Goal: Ask a question: Seek information or help from site administrators or community

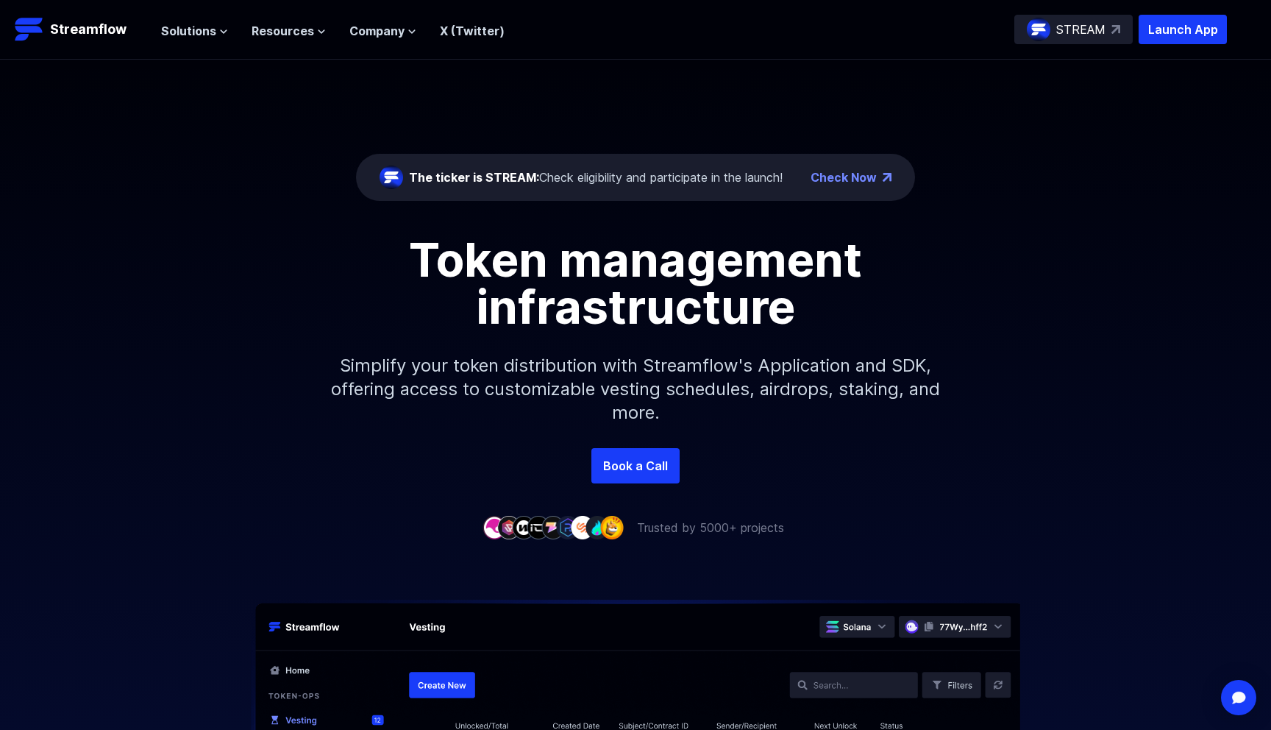
click at [1174, 46] on header "Streamflow Launch App STREAM Solutions Overview Streamflow features an all-in-o…" at bounding box center [635, 30] width 1271 height 60
click at [1181, 34] on p "Launch App" at bounding box center [1183, 29] width 88 height 29
click at [1234, 697] on img "Open Intercom Messenger" at bounding box center [1238, 696] width 19 height 15
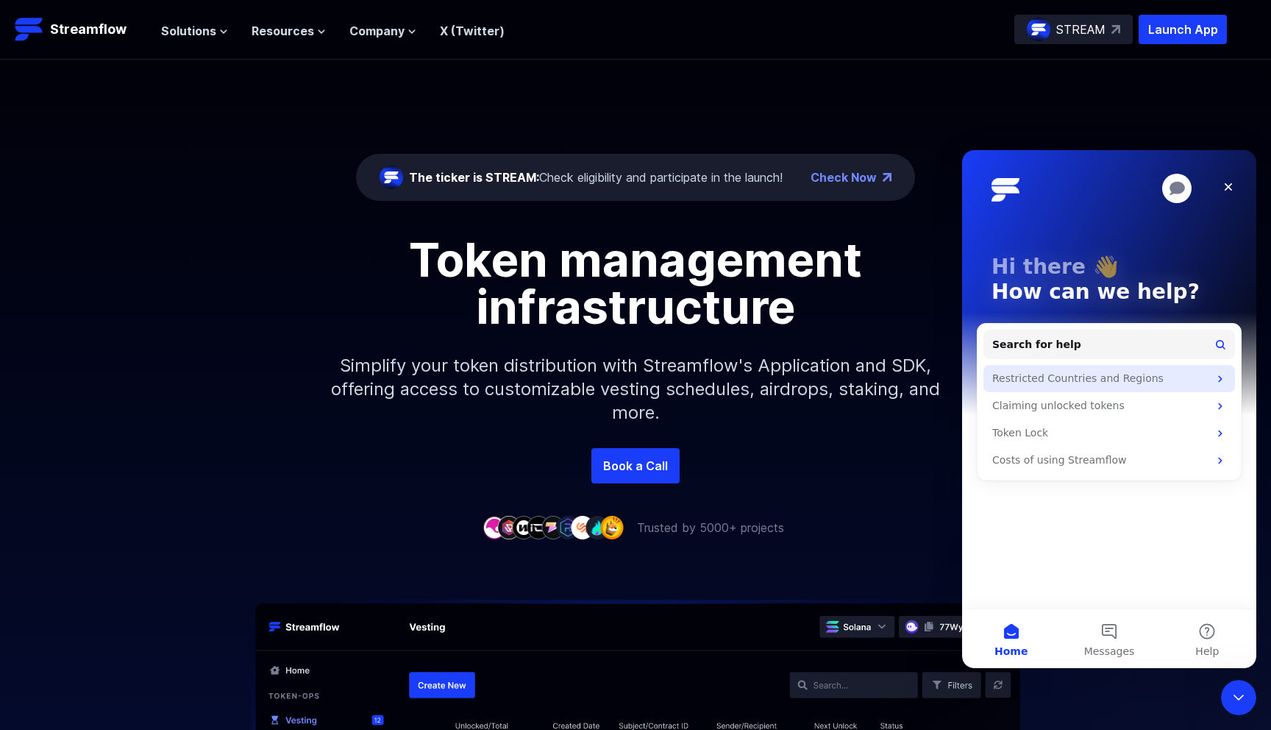
click at [1122, 374] on div "Restricted Countries and Regions" at bounding box center [1100, 378] width 216 height 15
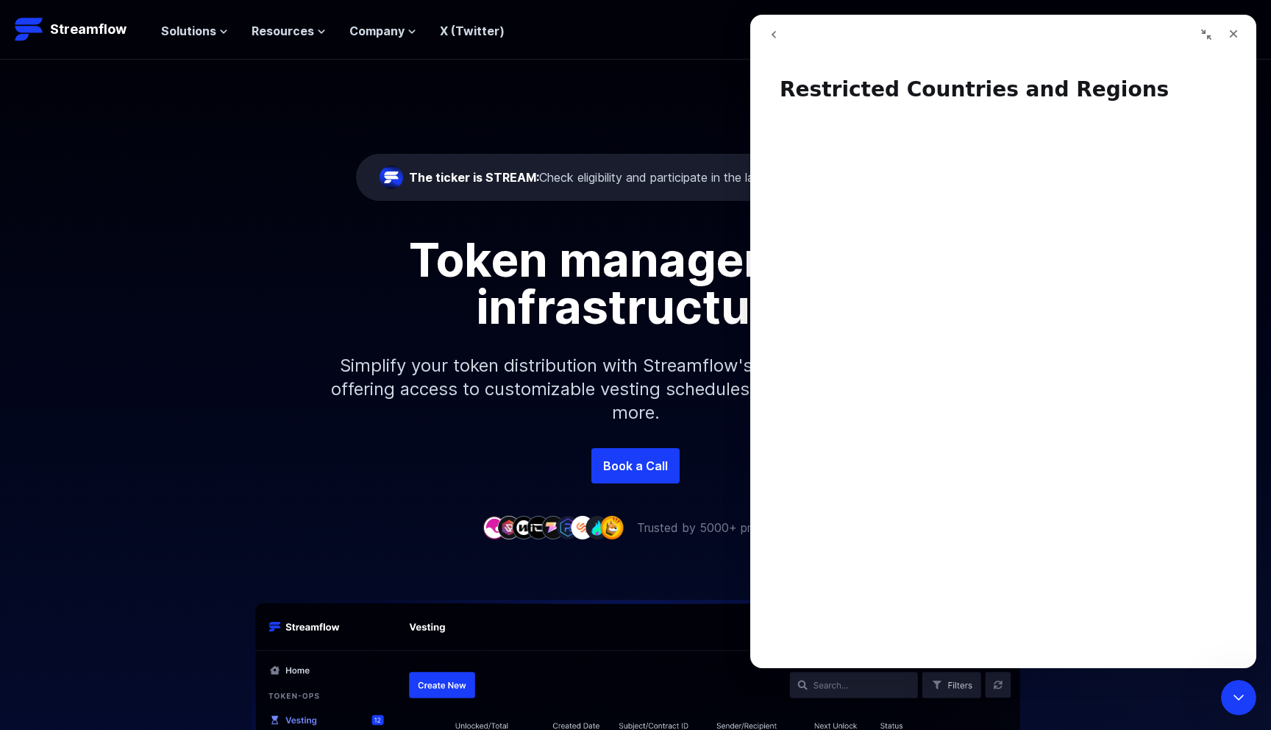
click at [772, 33] on icon "go back" at bounding box center [774, 35] width 12 height 12
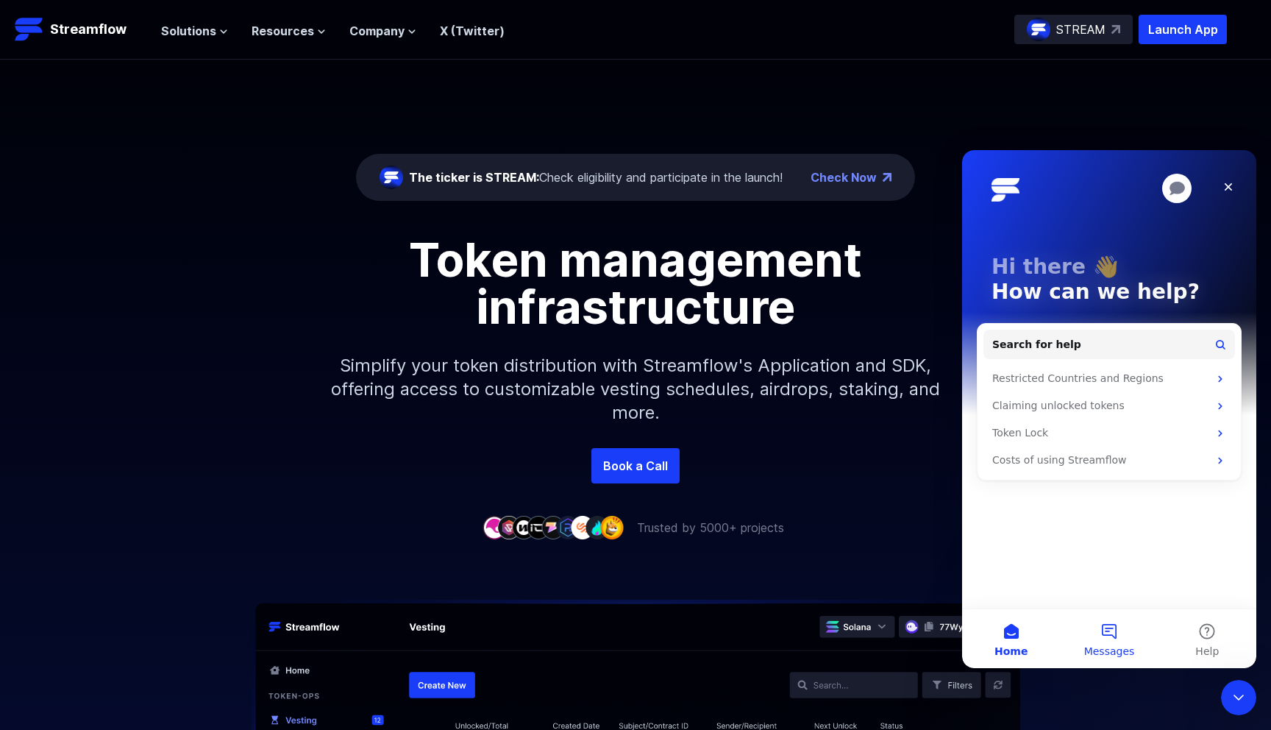
click at [1105, 628] on button "Messages" at bounding box center [1109, 638] width 98 height 59
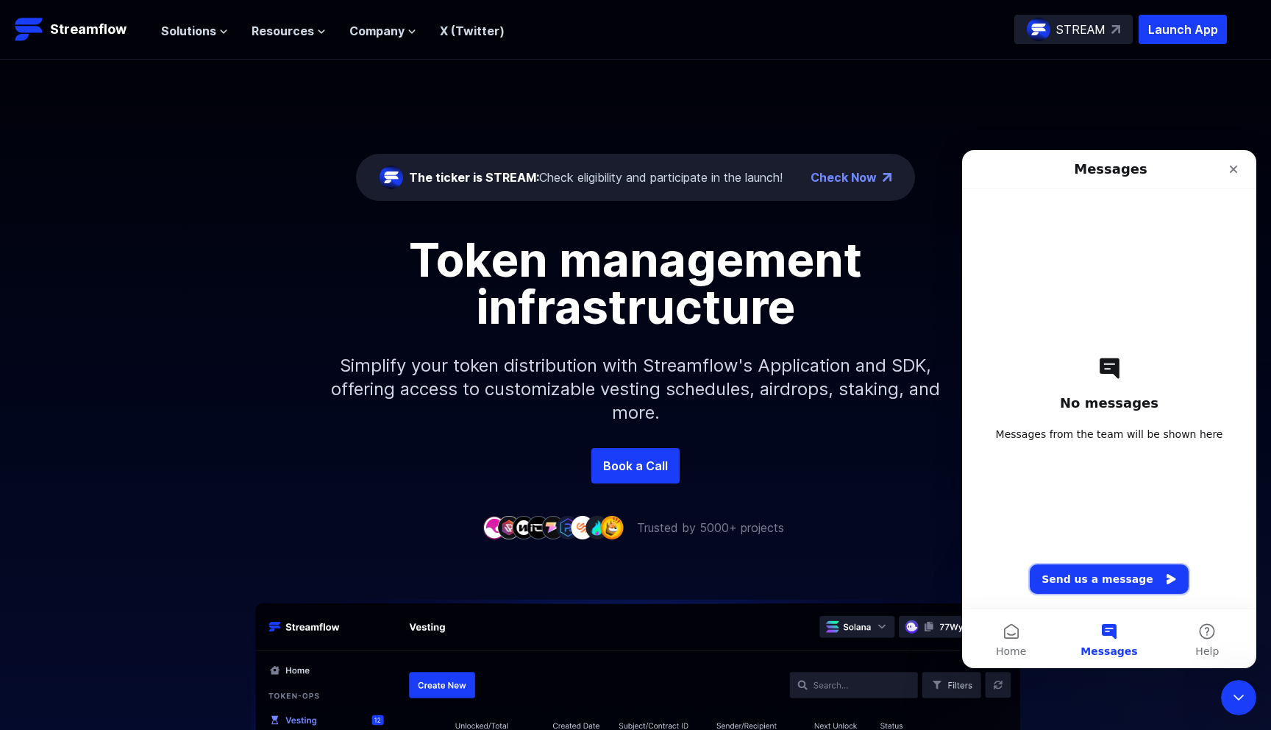
click at [1112, 583] on button "Send us a message" at bounding box center [1109, 578] width 159 height 29
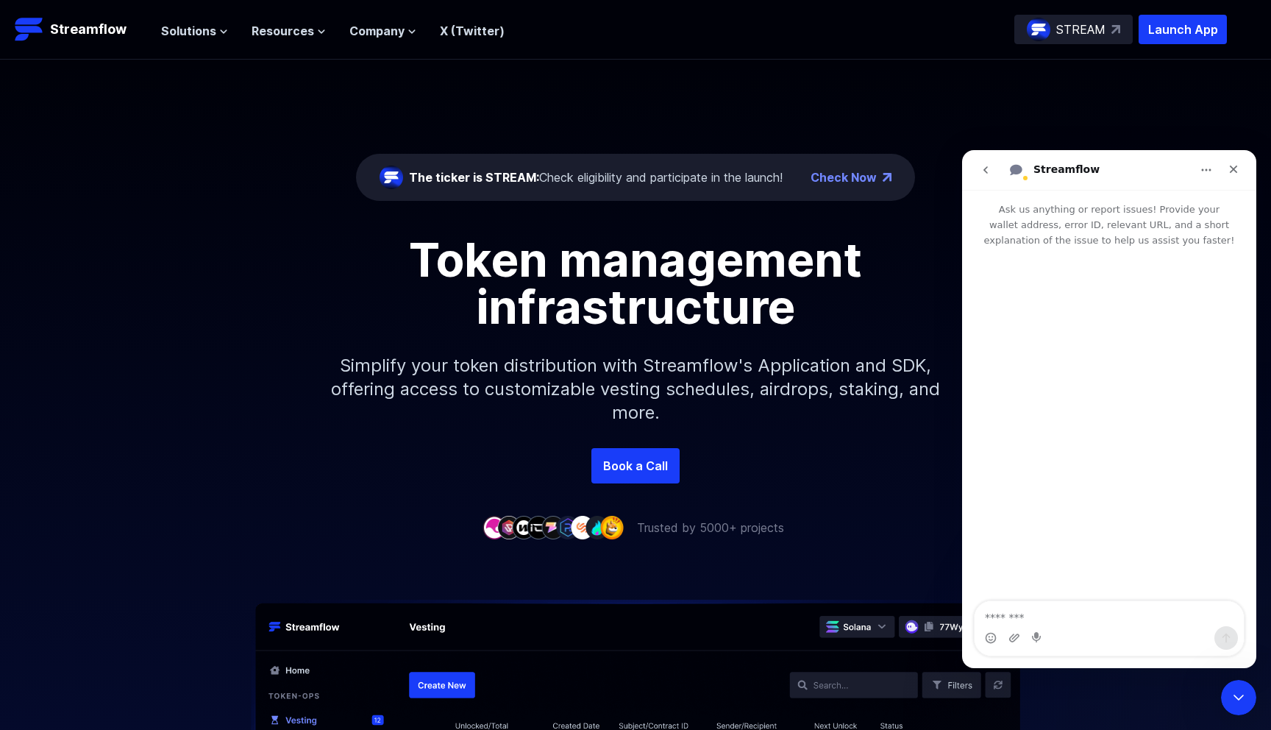
click at [1063, 614] on textarea "Message…" at bounding box center [1109, 613] width 269 height 25
click at [995, 617] on textarea "Message…" at bounding box center [1109, 613] width 269 height 25
paste textarea "**********"
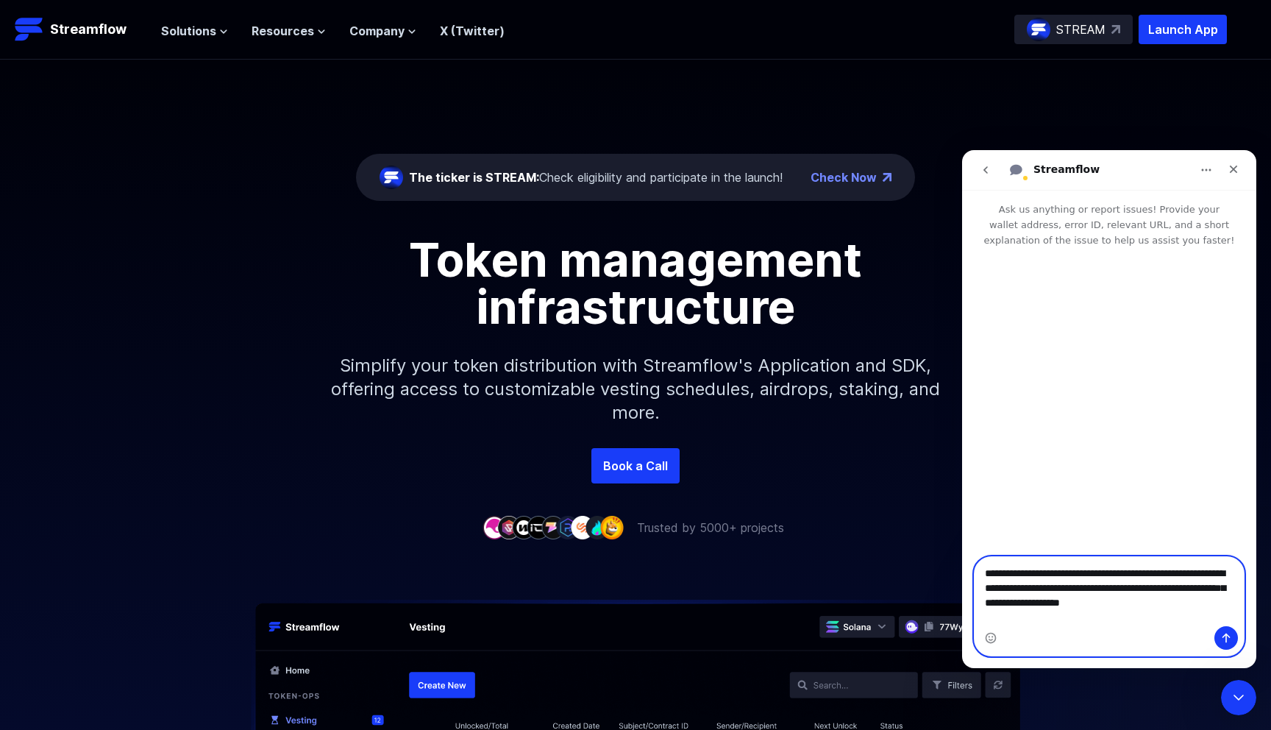
type textarea "**********"
click at [1222, 635] on icon "Send a message…" at bounding box center [1226, 638] width 12 height 12
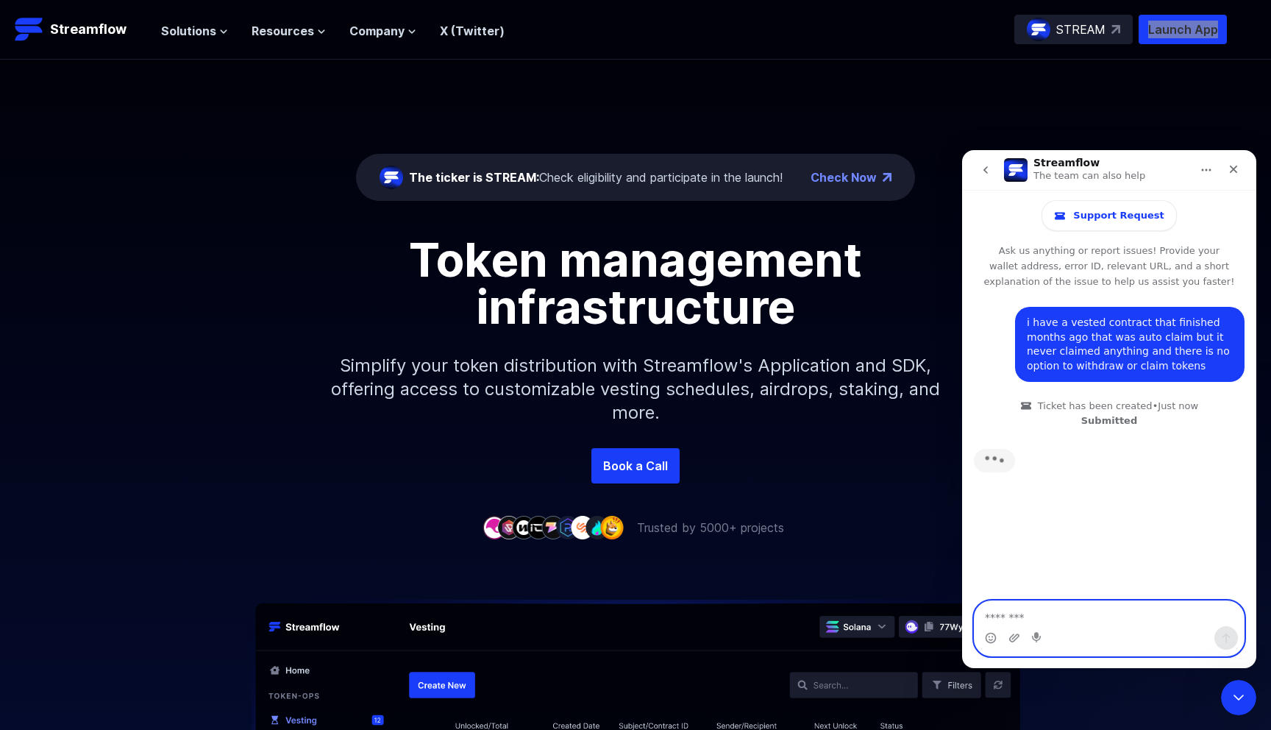
click at [1022, 606] on textarea "Message…" at bounding box center [1109, 613] width 269 height 25
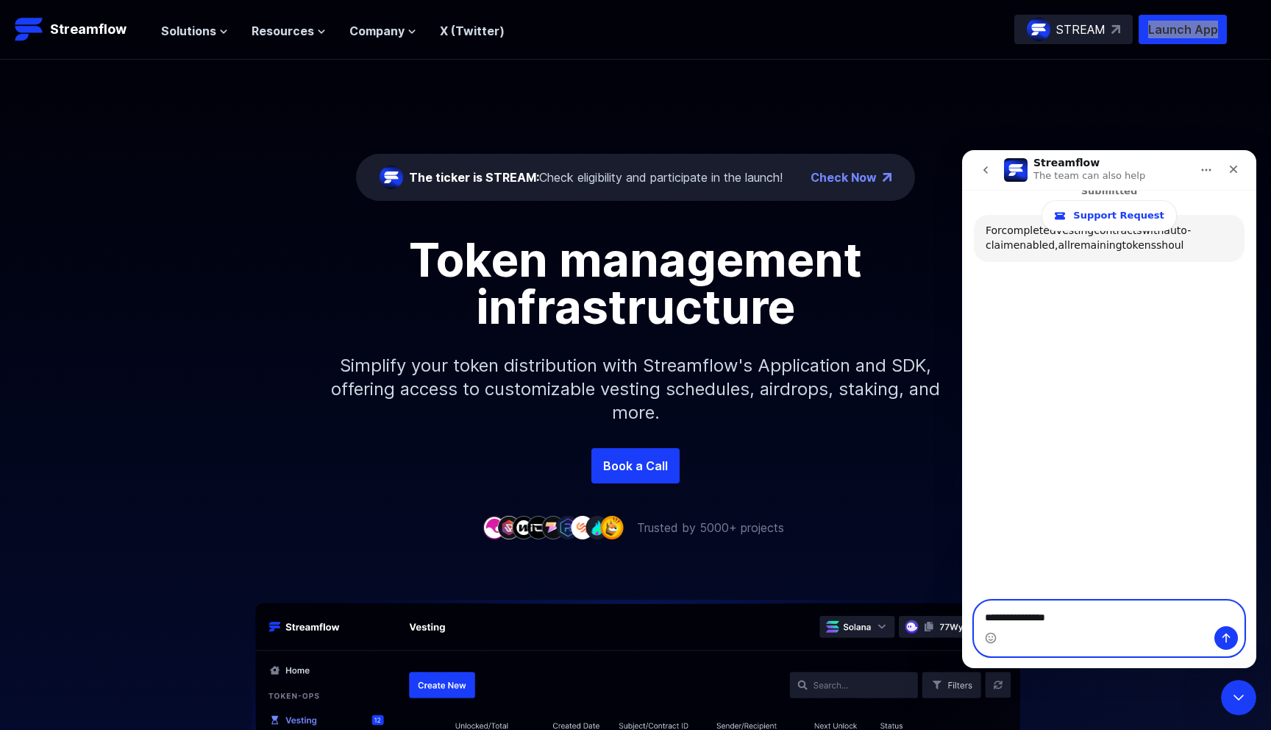
scroll to position [243, 0]
type textarea "**********"
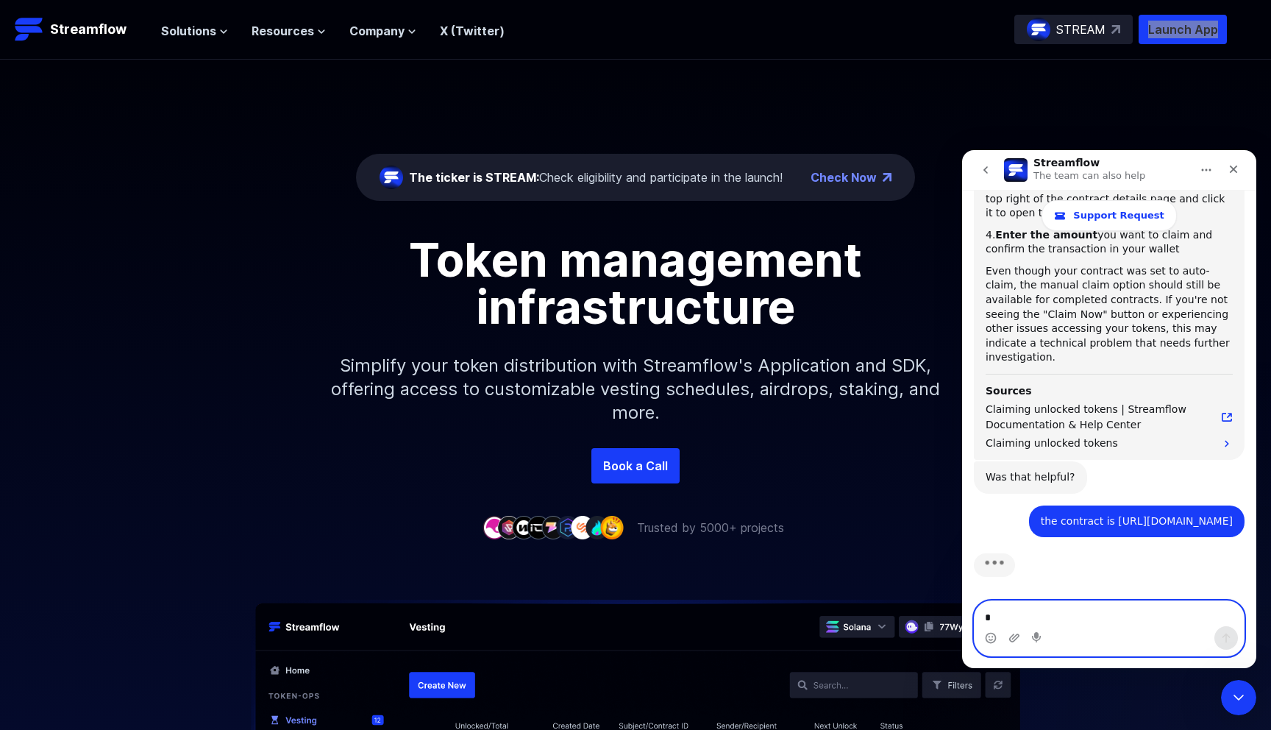
scroll to position [479, 0]
type textarea "**********"
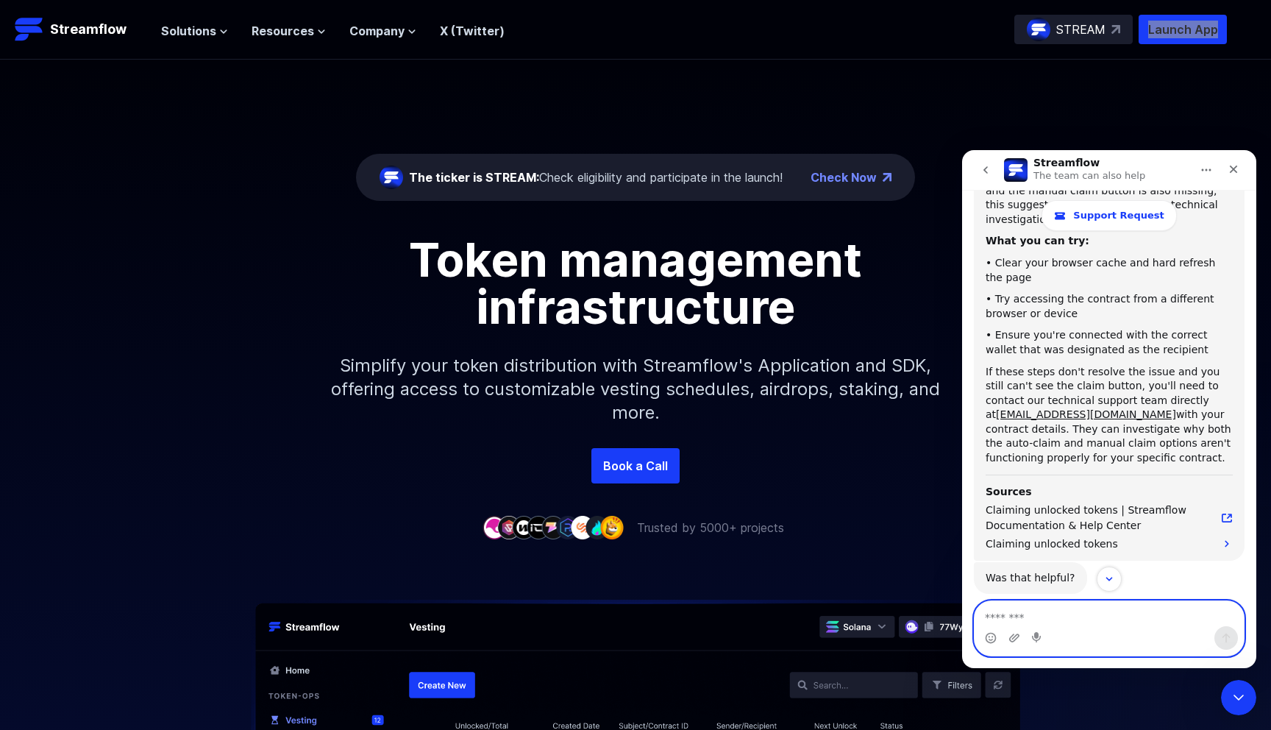
scroll to position [1025, 0]
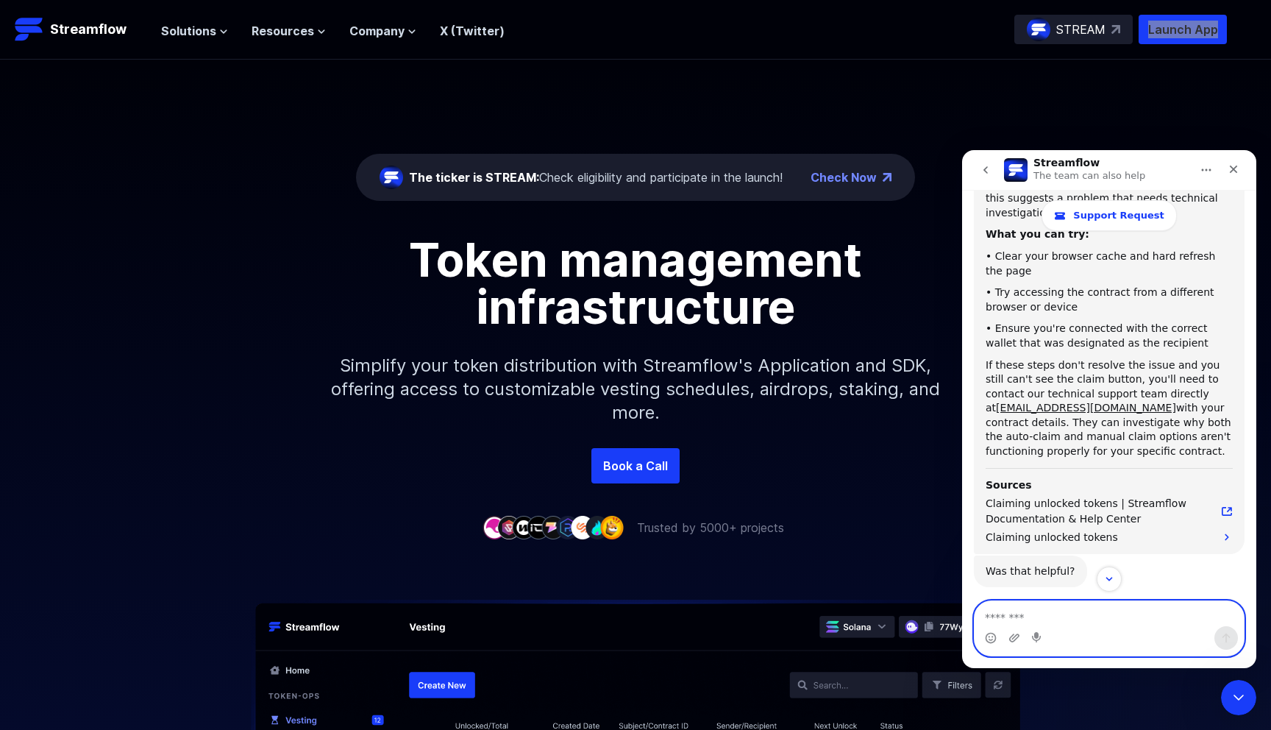
click at [1028, 617] on textarea "Message…" at bounding box center [1109, 613] width 269 height 25
type textarea "**********"
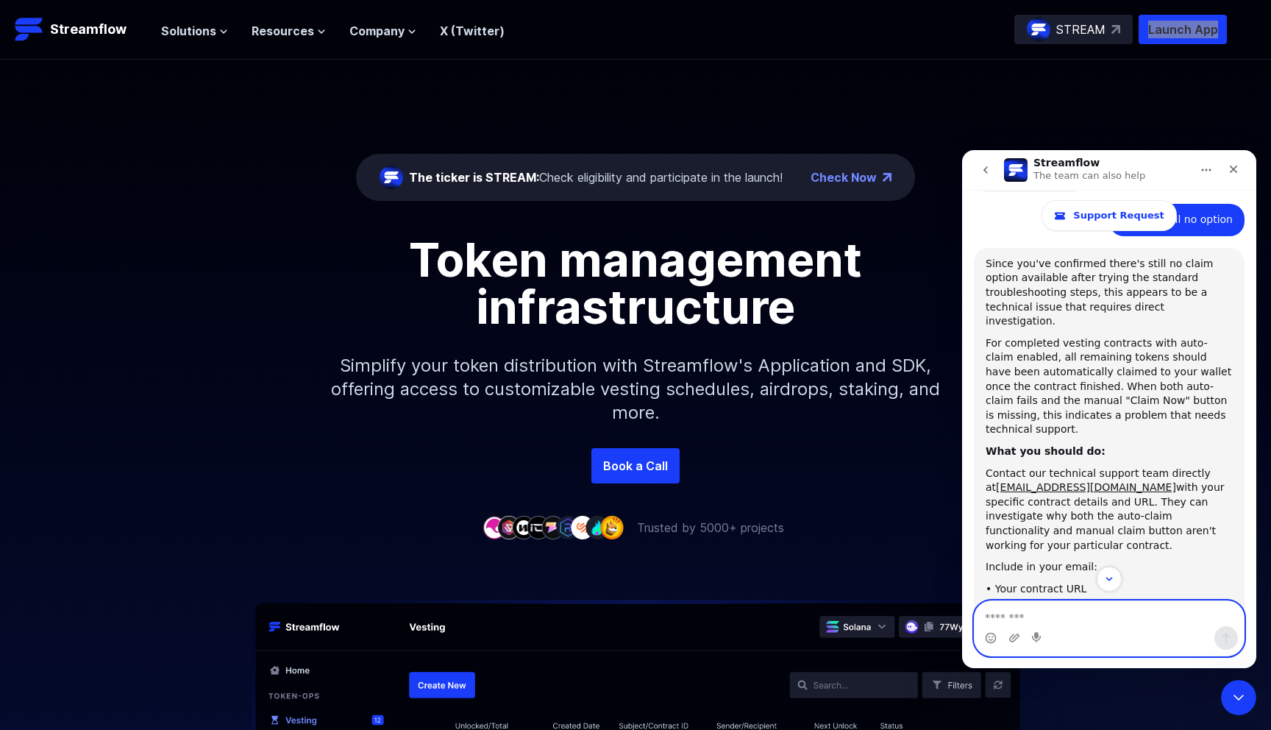
scroll to position [1389, 0]
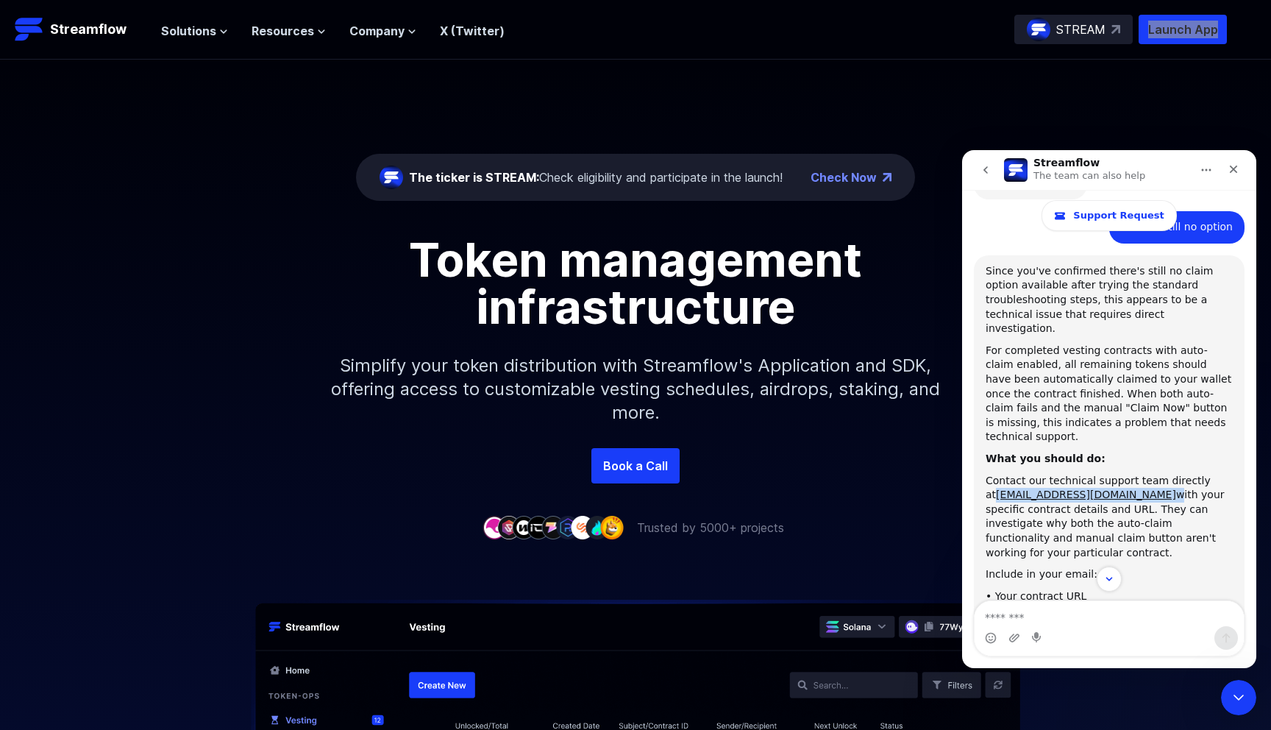
drag, startPoint x: 1122, startPoint y: 466, endPoint x: 983, endPoint y: 466, distance: 139.0
click at [983, 466] on div "Since you've confirmed there's still no claim option available after trying the…" at bounding box center [1109, 565] width 271 height 621
copy div "[EMAIL_ADDRESS][DOMAIN_NAME]"
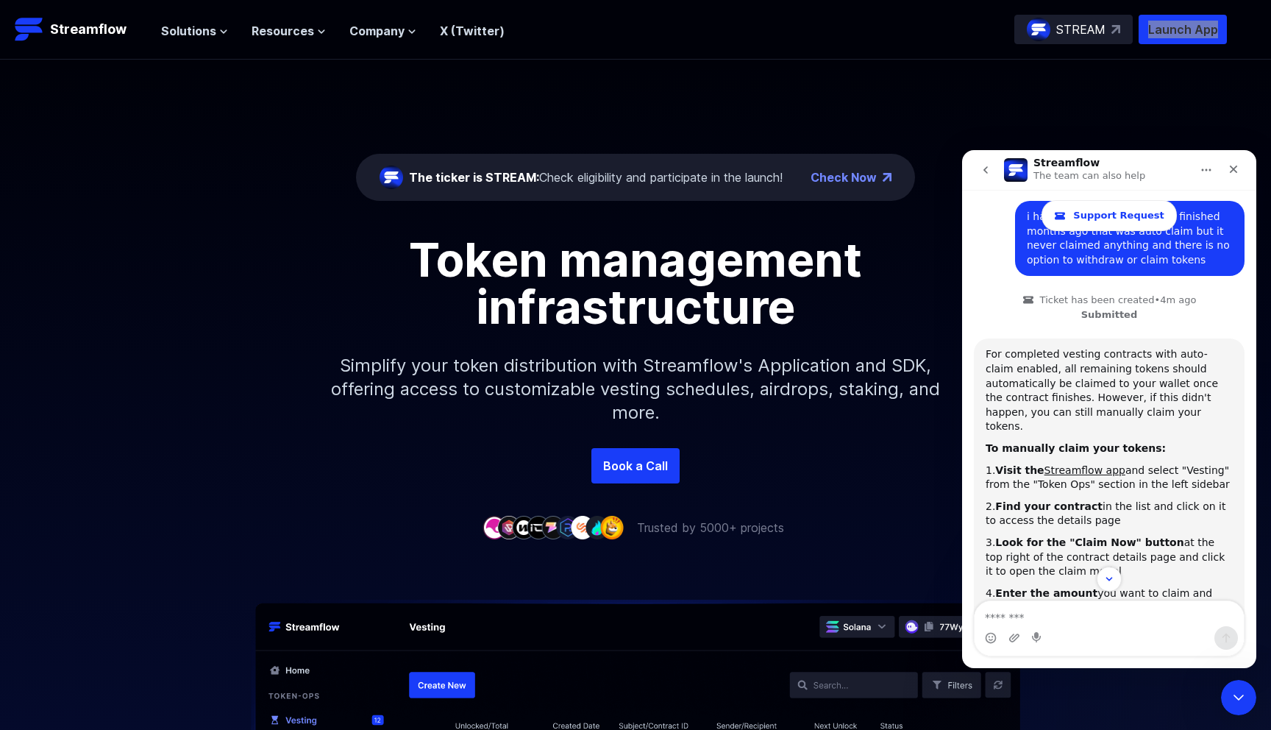
scroll to position [22, 0]
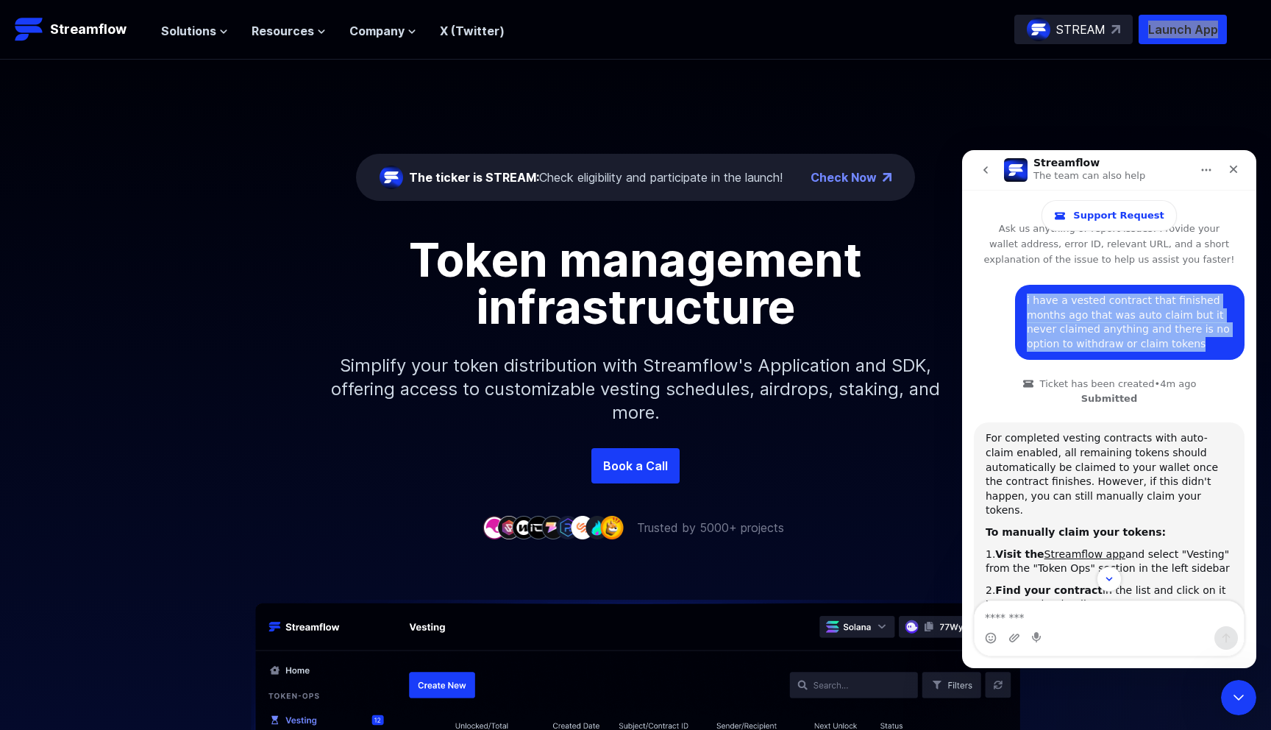
drag, startPoint x: 1026, startPoint y: 299, endPoint x: 1203, endPoint y: 341, distance: 182.3
click at [1203, 341] on div "i have a vested contract that finished months ago that was auto claim but it ne…" at bounding box center [1129, 322] width 229 height 75
copy div "i have a vested contract that finished months ago that was auto claim but it ne…"
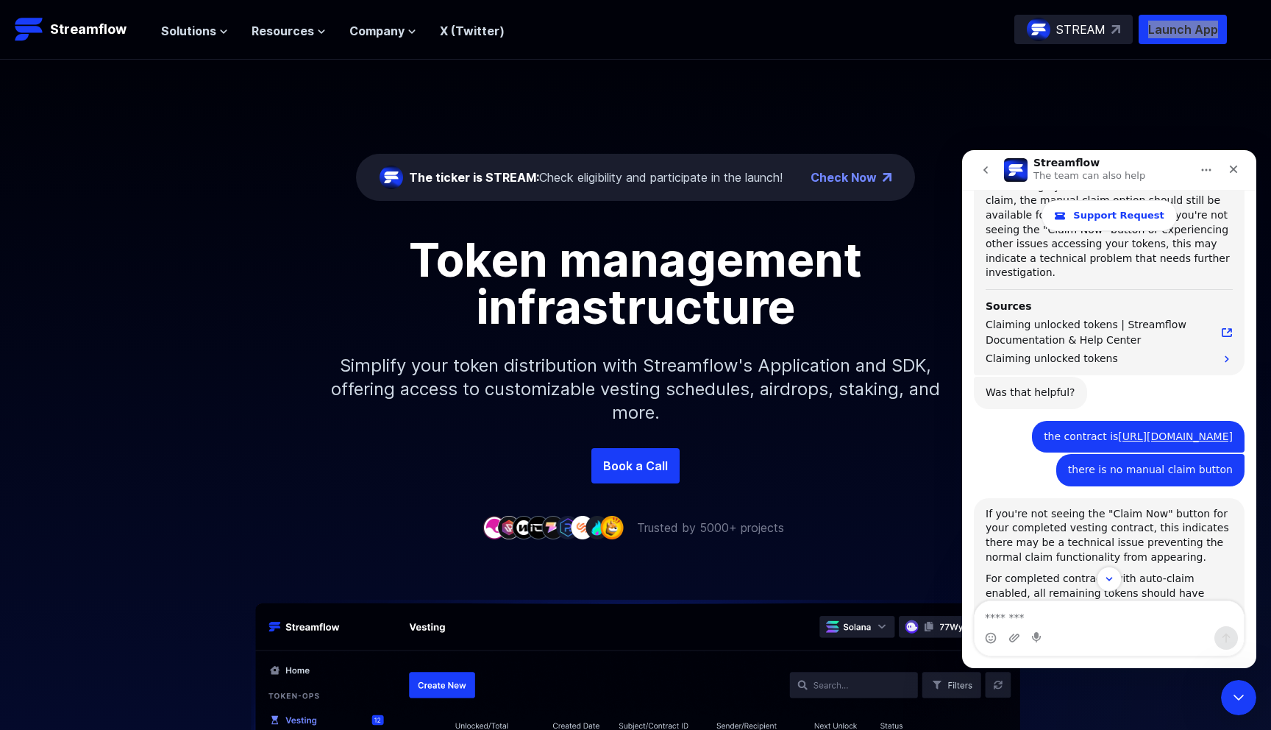
scroll to position [554, 0]
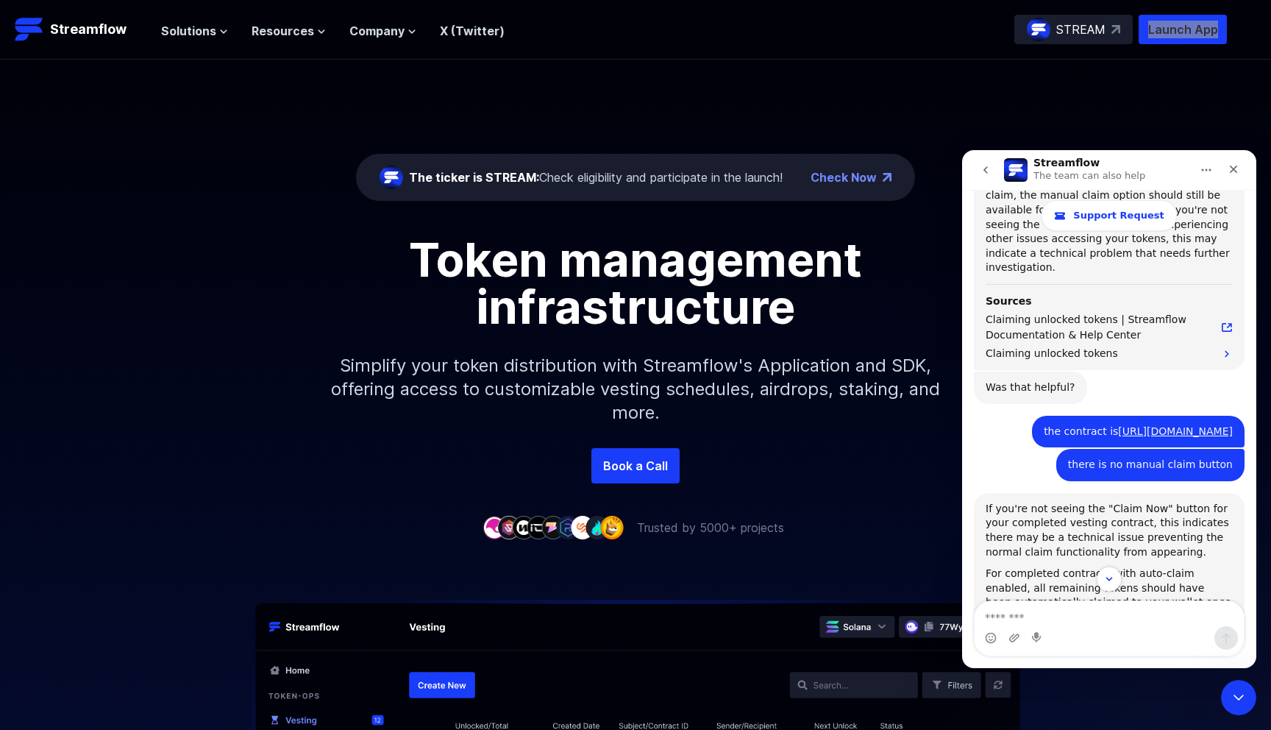
drag, startPoint x: 1024, startPoint y: 400, endPoint x: 1175, endPoint y: 449, distance: 158.4
click at [1175, 448] on div "the contract is [URL][DOMAIN_NAME] • 4m ago" at bounding box center [1138, 432] width 213 height 32
copy div "the contract is [URL][DOMAIN_NAME]"
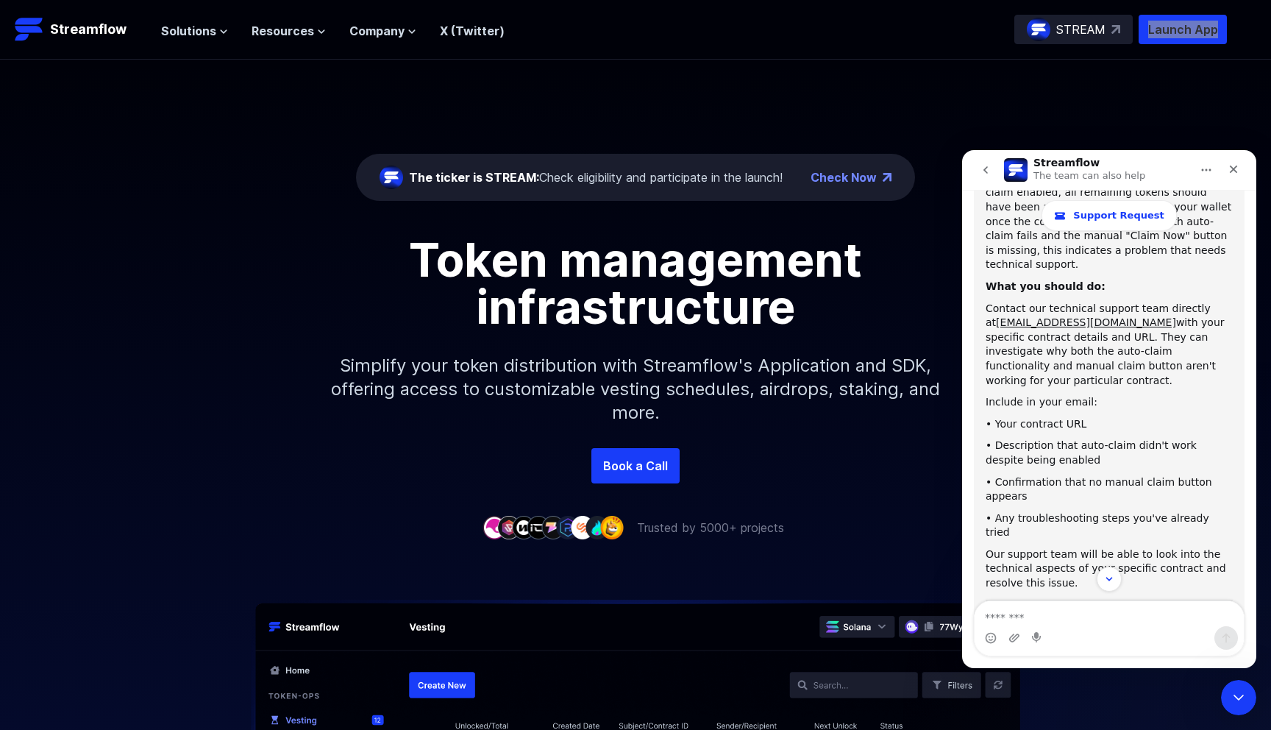
scroll to position [1568, 0]
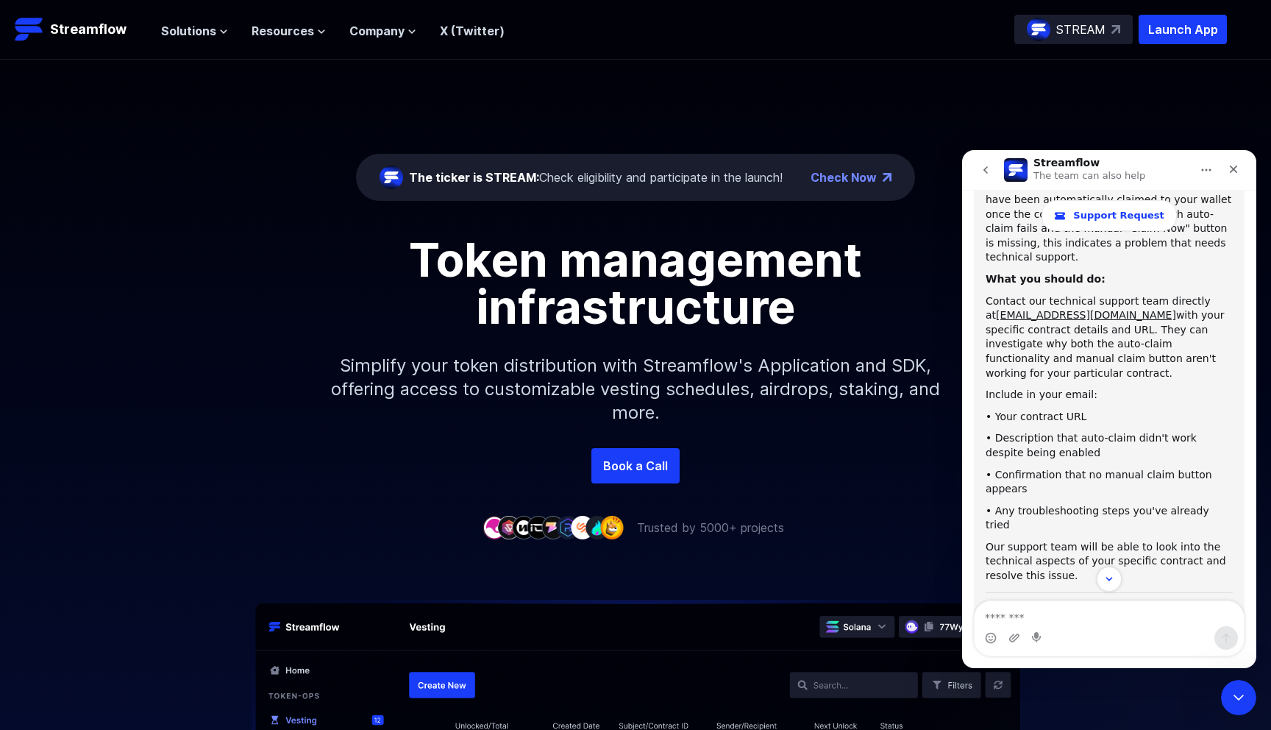
click at [596, 115] on div "The ticker is STREAM: Check eligibility and participate in the launch! Check No…" at bounding box center [635, 254] width 1271 height 388
click at [1172, 26] on p "Launch App" at bounding box center [1183, 29] width 88 height 29
click at [1099, 615] on textarea "Message…" at bounding box center [1109, 613] width 269 height 25
type textarea "**********"
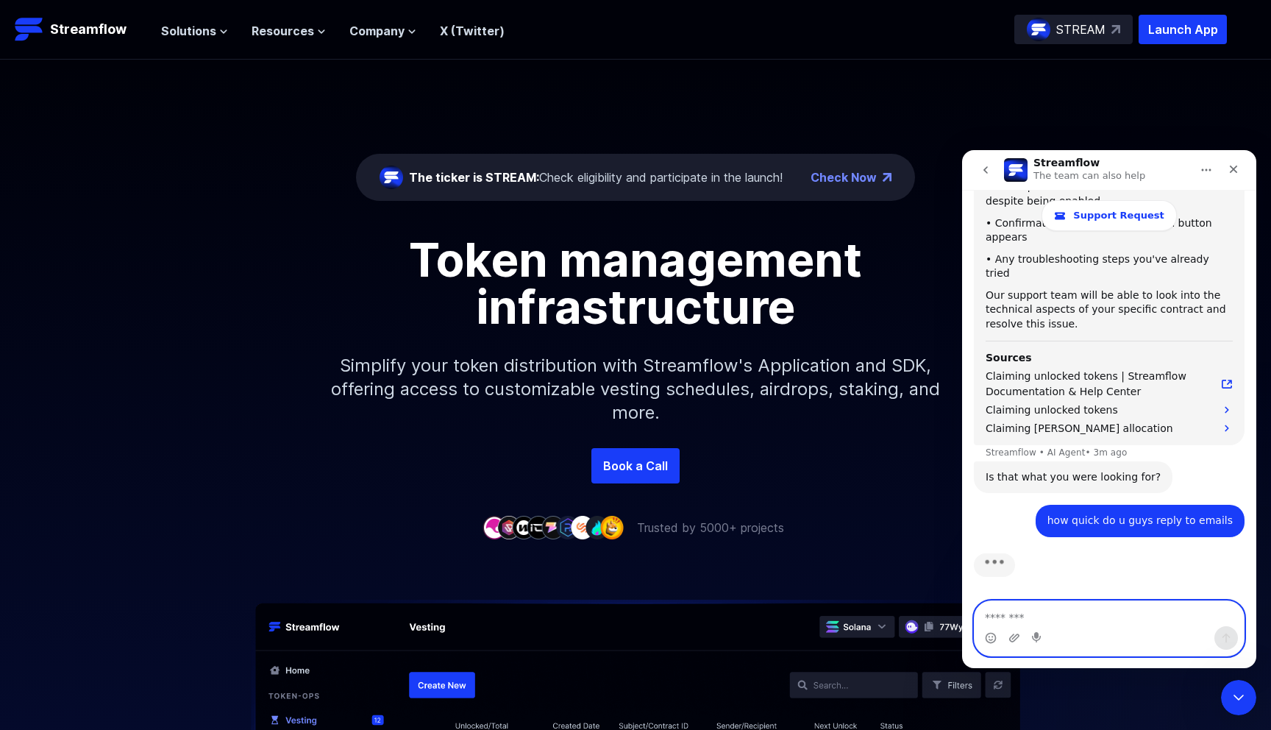
scroll to position [2, 0]
